Goal: Task Accomplishment & Management: Manage account settings

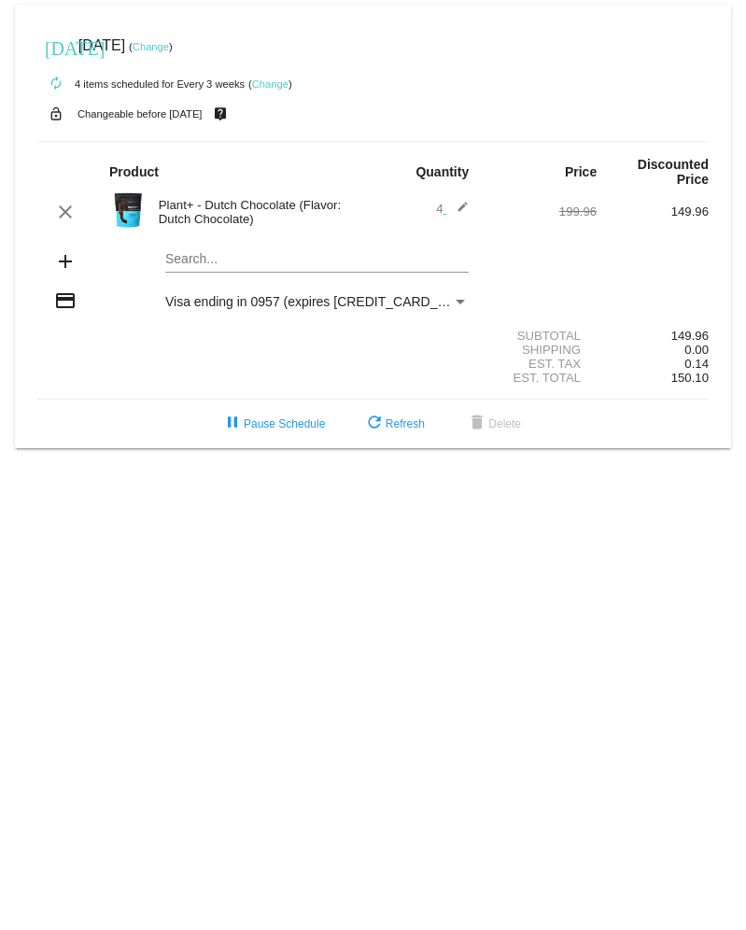
click at [271, 86] on link "Change" at bounding box center [270, 83] width 36 height 11
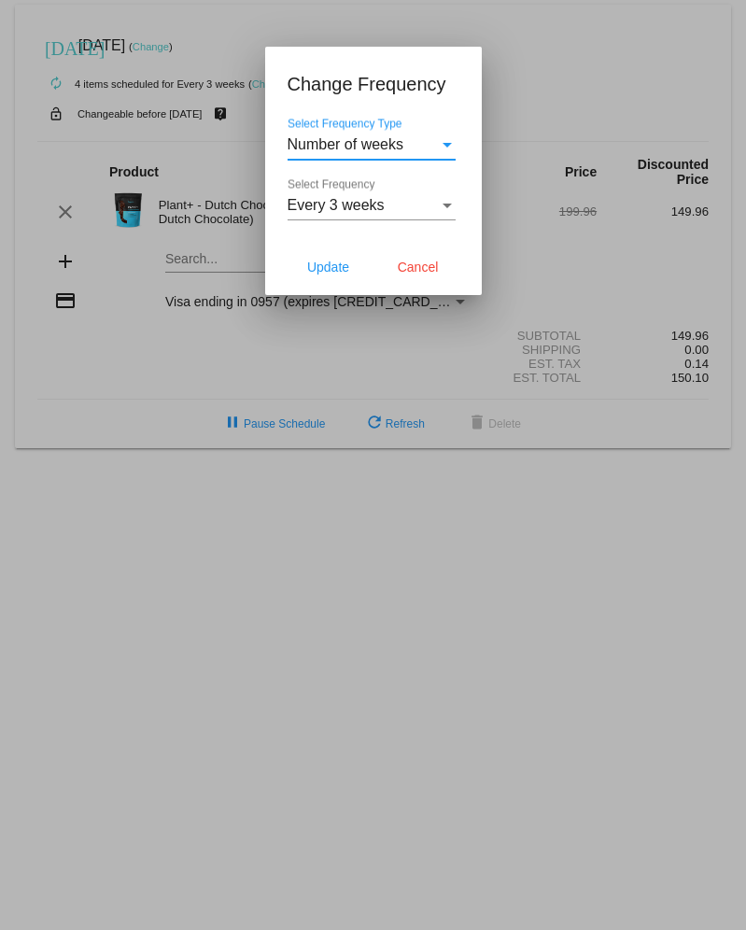
click at [445, 208] on div "Select Frequency" at bounding box center [446, 205] width 9 height 5
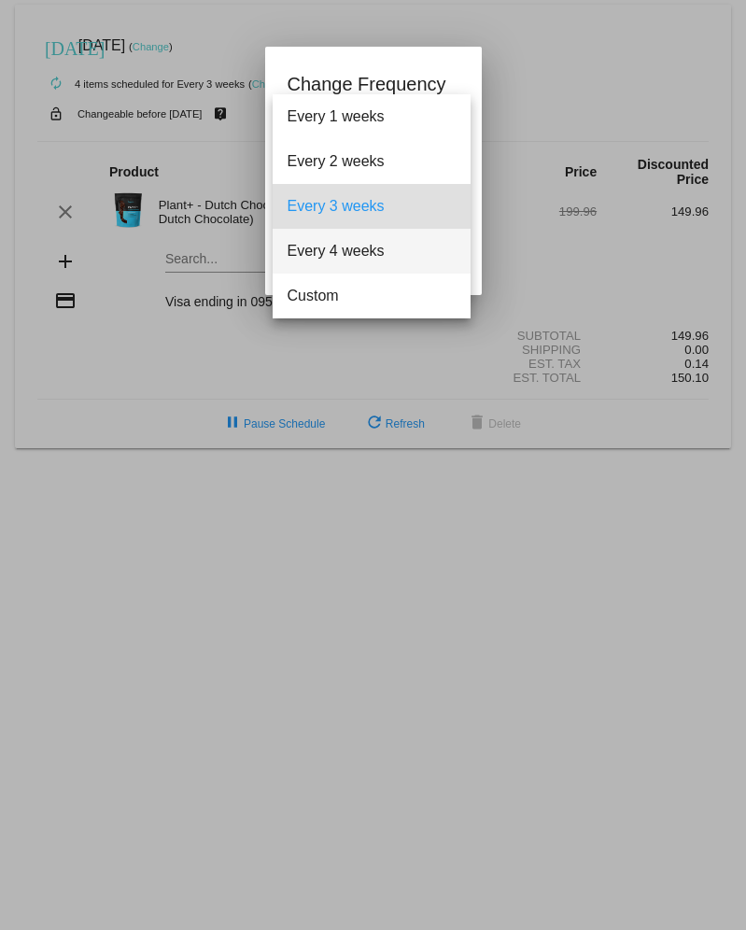
click at [367, 250] on span "Every 4 weeks" at bounding box center [372, 251] width 168 height 45
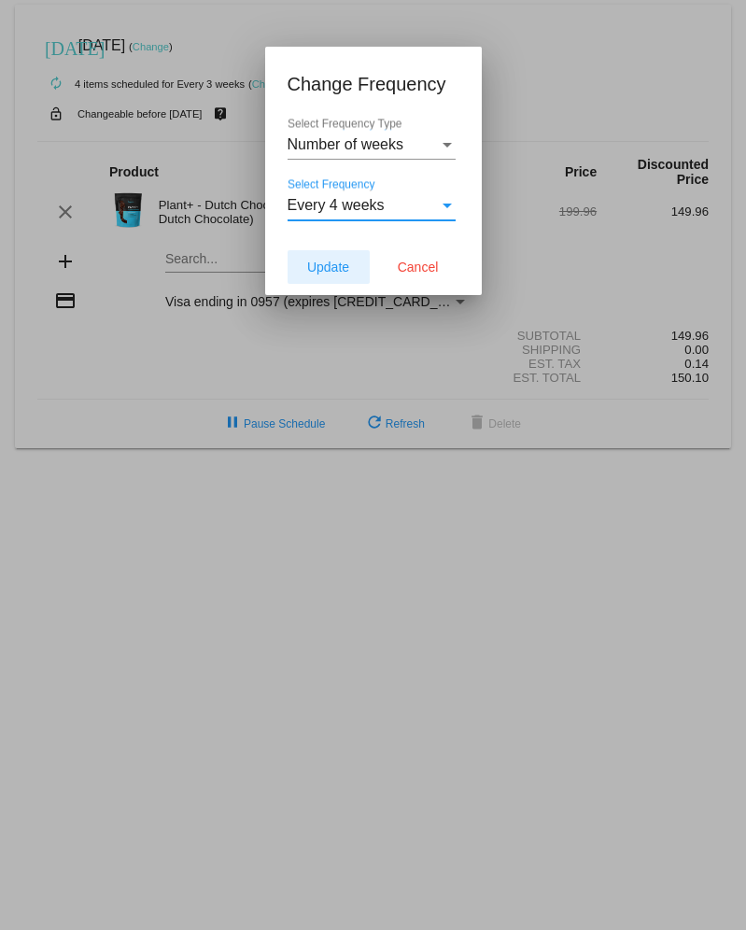
click at [330, 272] on span "Update" at bounding box center [328, 267] width 42 height 15
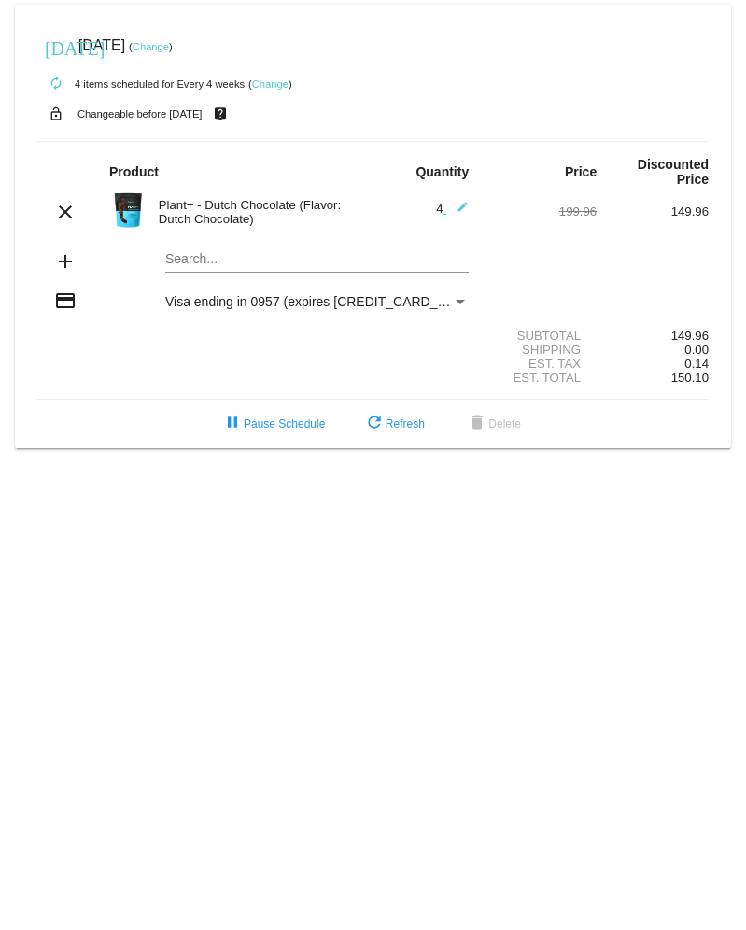
click at [169, 46] on link "Change" at bounding box center [151, 46] width 36 height 11
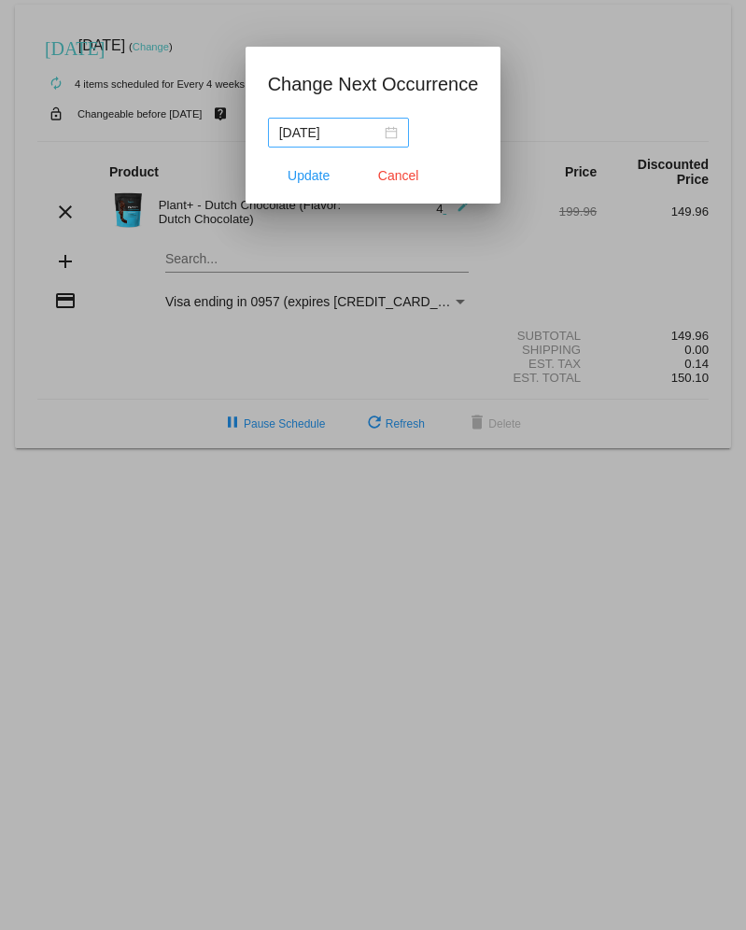
click at [396, 134] on div "[DATE]" at bounding box center [338, 132] width 119 height 21
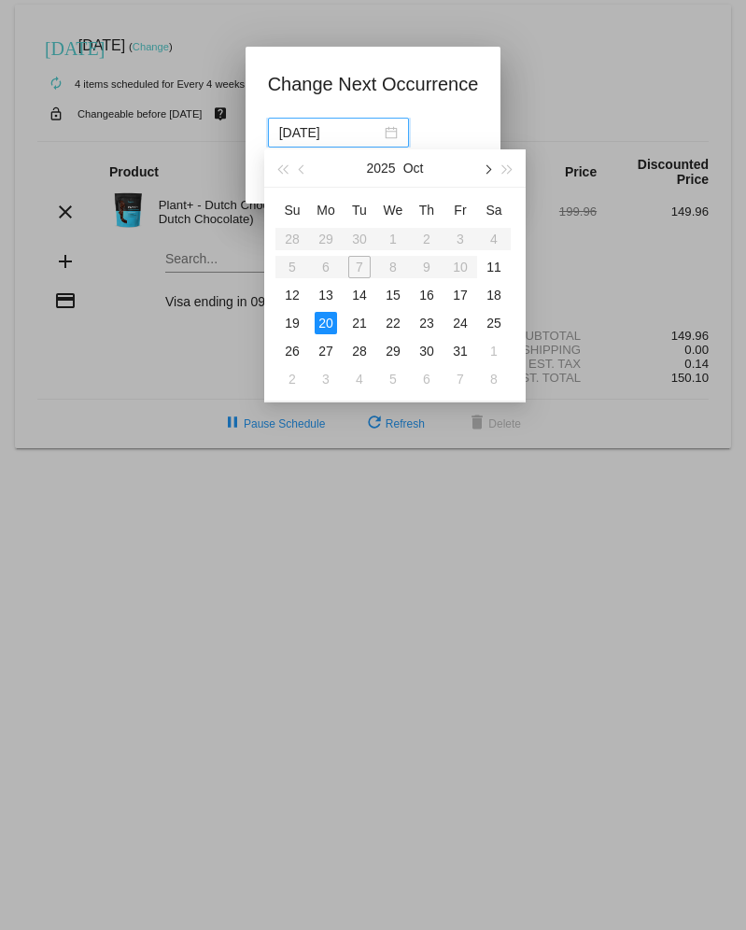
click at [489, 175] on button "button" at bounding box center [486, 167] width 21 height 37
click at [325, 296] on div "10" at bounding box center [326, 295] width 22 height 22
type input "[DATE]"
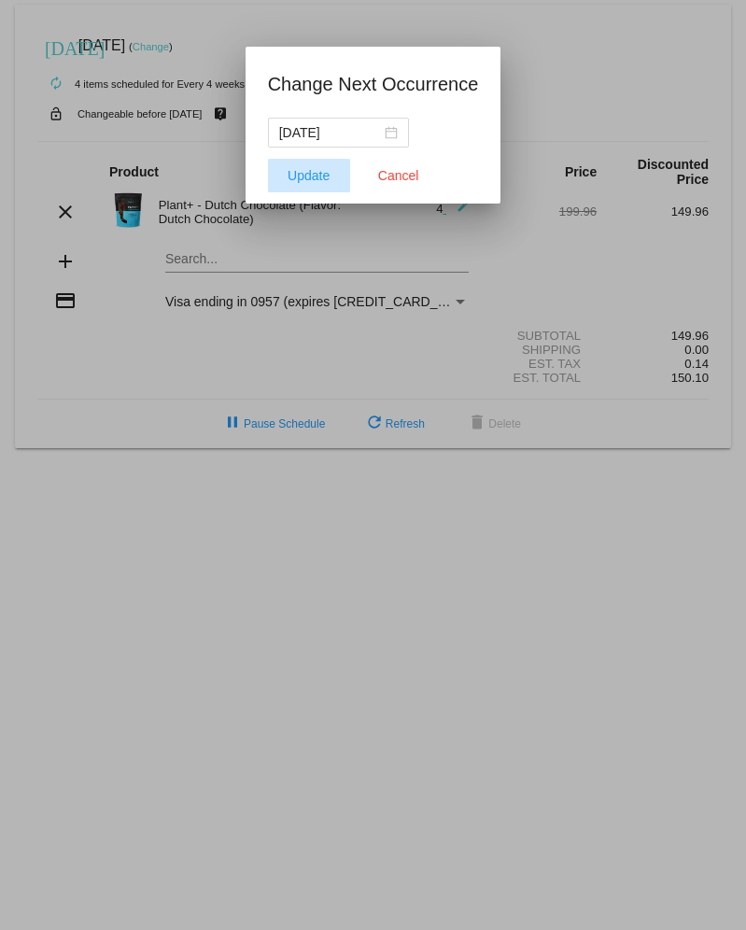
click at [316, 178] on span "Update" at bounding box center [309, 175] width 42 height 15
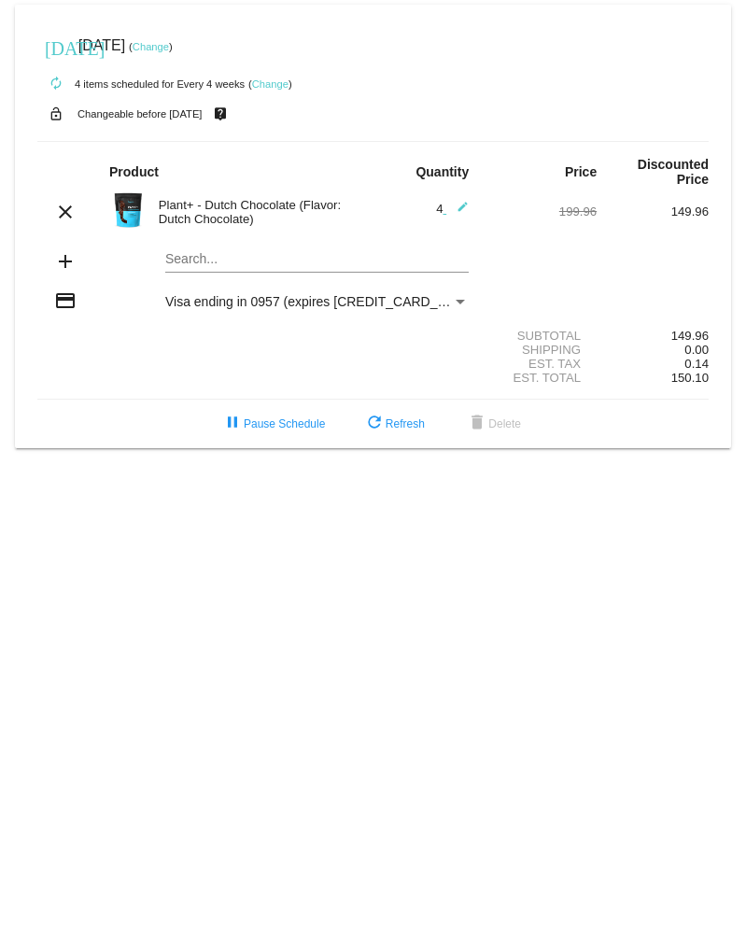
click at [169, 49] on link "Change" at bounding box center [151, 46] width 36 height 11
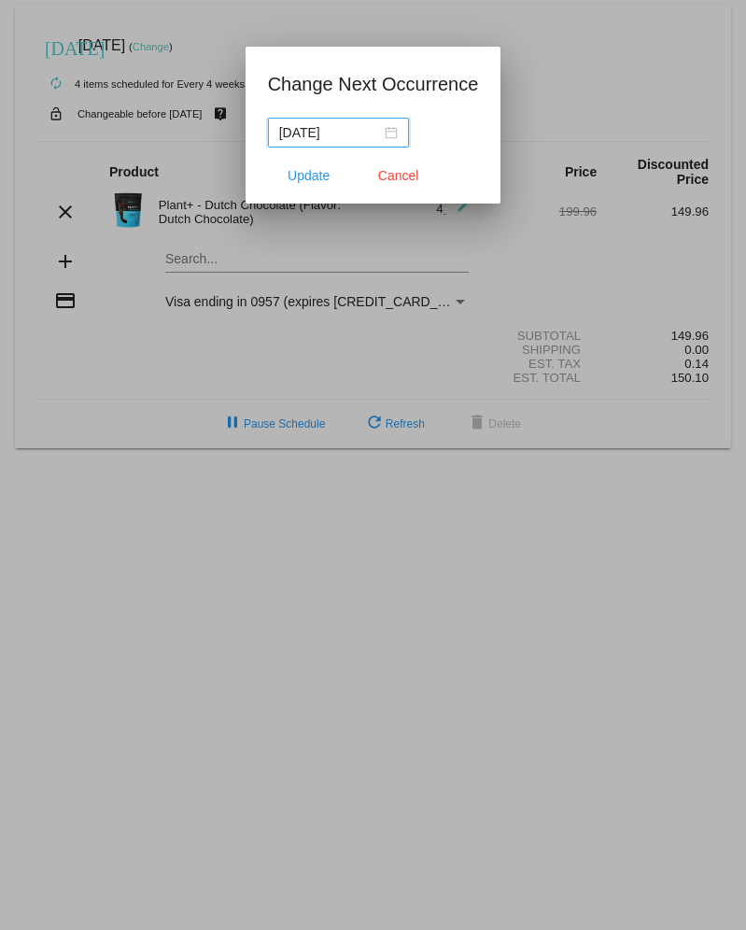
click at [397, 130] on div "[DATE]" at bounding box center [338, 132] width 119 height 21
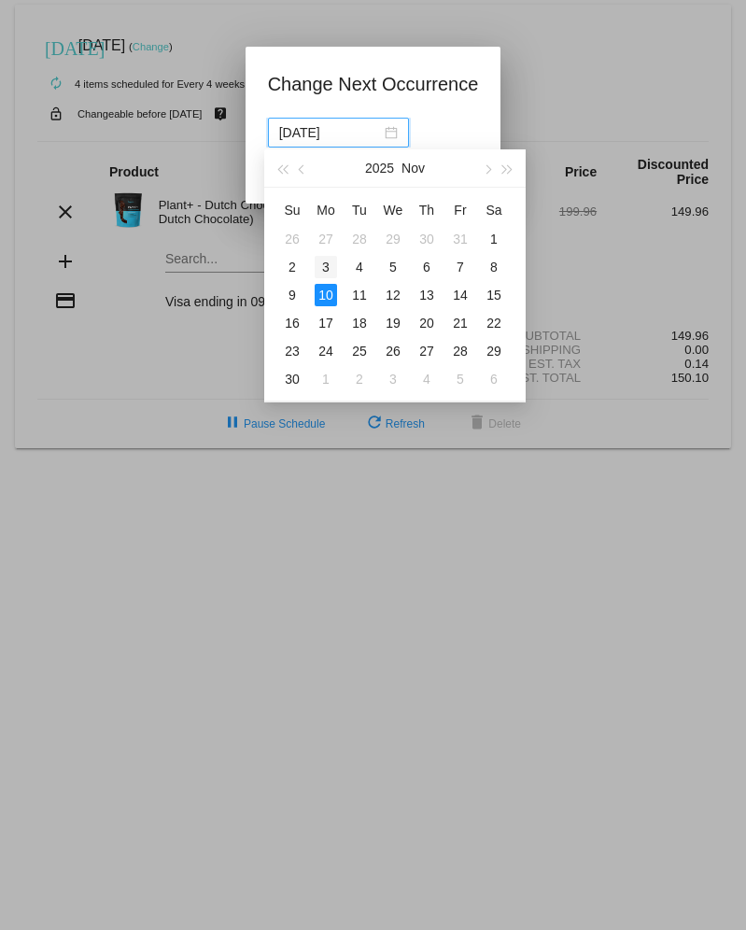
click at [328, 264] on div "3" at bounding box center [326, 267] width 22 height 22
type input "[DATE]"
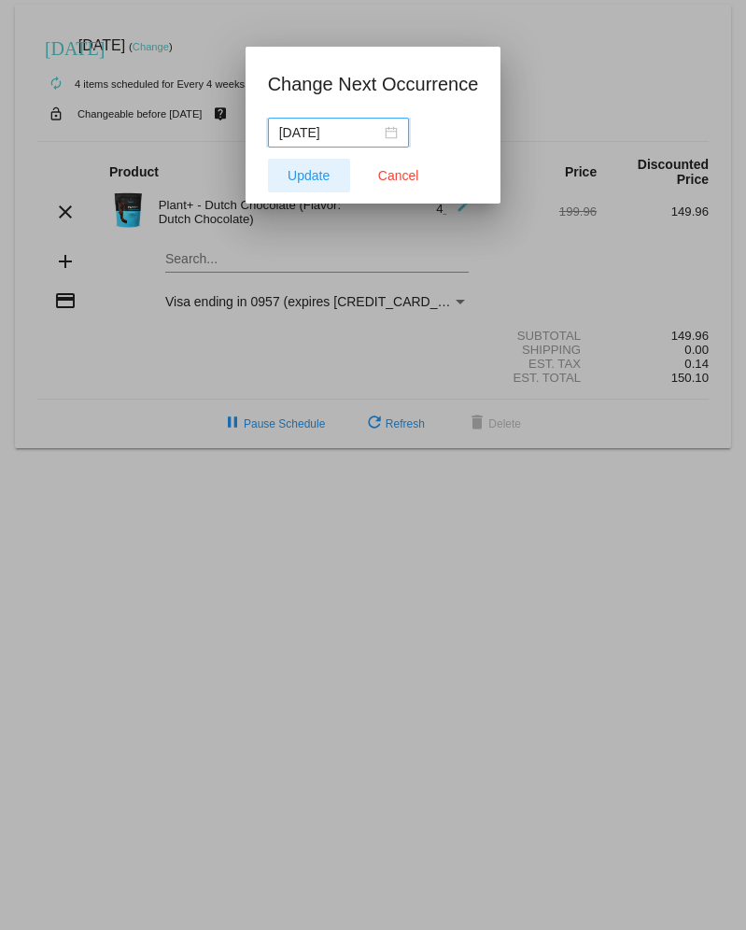
click at [305, 175] on span "Update" at bounding box center [309, 175] width 42 height 15
